Goal: Task Accomplishment & Management: Manage account settings

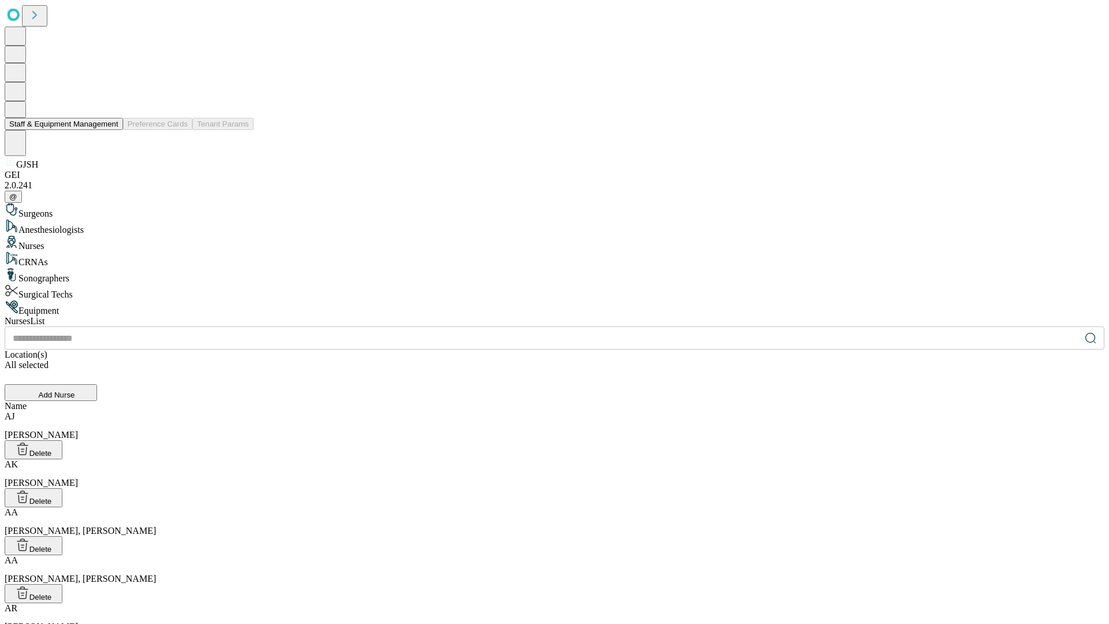
click at [110, 130] on button "Staff & Equipment Management" at bounding box center [64, 124] width 118 height 12
